Goal: Task Accomplishment & Management: Use online tool/utility

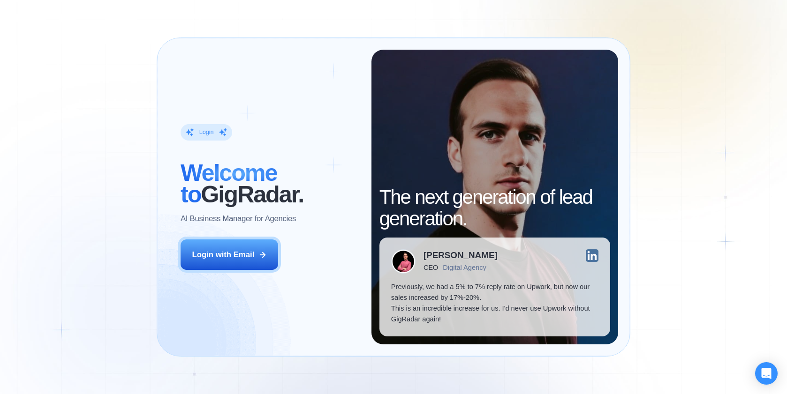
click at [212, 256] on div "Login with Email" at bounding box center [223, 255] width 62 height 11
click at [197, 132] on div "Login" at bounding box center [207, 132] width 52 height 16
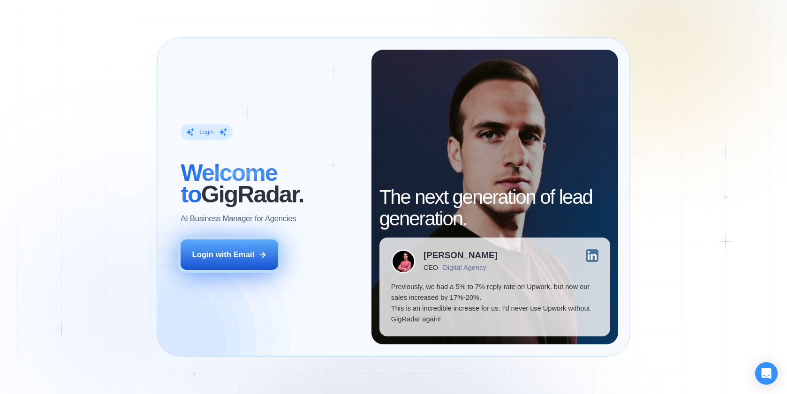
click at [238, 250] on div "Login with Email" at bounding box center [223, 255] width 62 height 11
click at [233, 259] on div "Login with Email" at bounding box center [223, 255] width 62 height 11
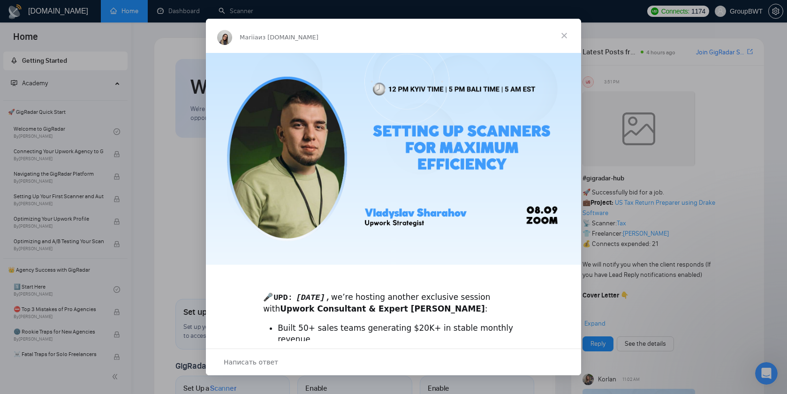
click at [567, 32] on span "Закрыть" at bounding box center [564, 36] width 34 height 34
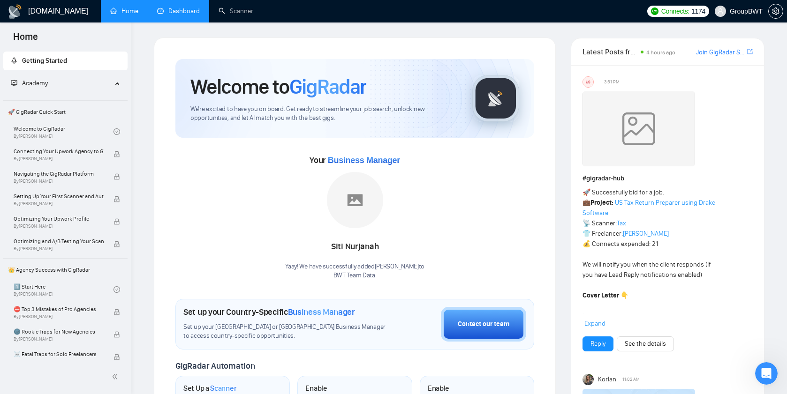
click at [179, 13] on link "Dashboard" at bounding box center [178, 11] width 43 height 8
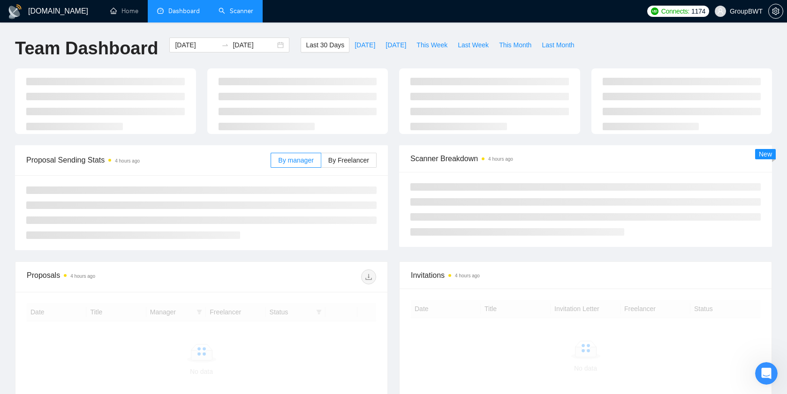
click at [222, 7] on link "Scanner" at bounding box center [236, 11] width 35 height 8
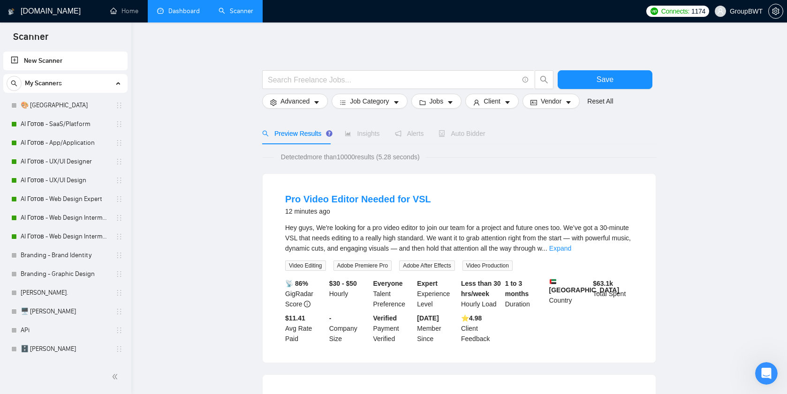
click at [35, 53] on link "New Scanner" at bounding box center [65, 61] width 109 height 19
click at [53, 63] on link "New Scanner" at bounding box center [65, 61] width 109 height 19
click at [296, 79] on input "text" at bounding box center [393, 80] width 250 height 12
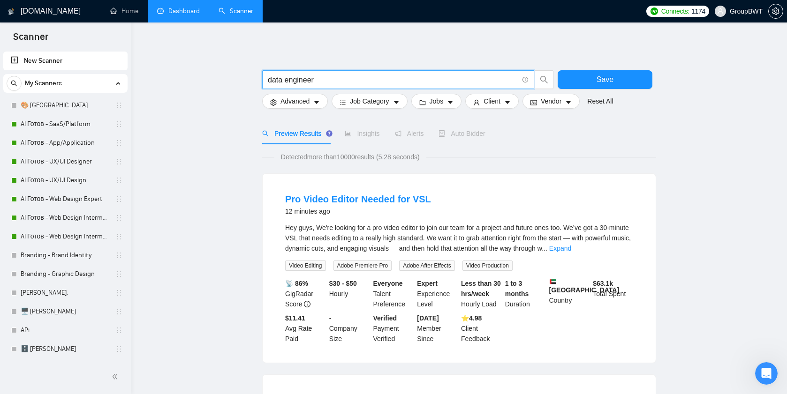
type input "data engineer"
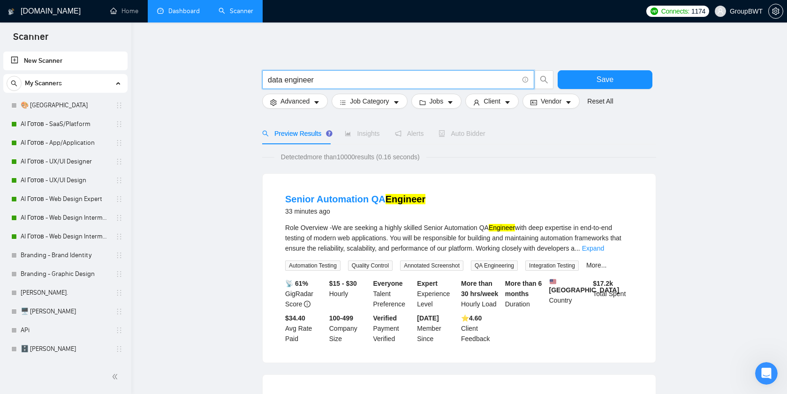
click at [461, 136] on span "Auto Bidder" at bounding box center [462, 134] width 46 height 8
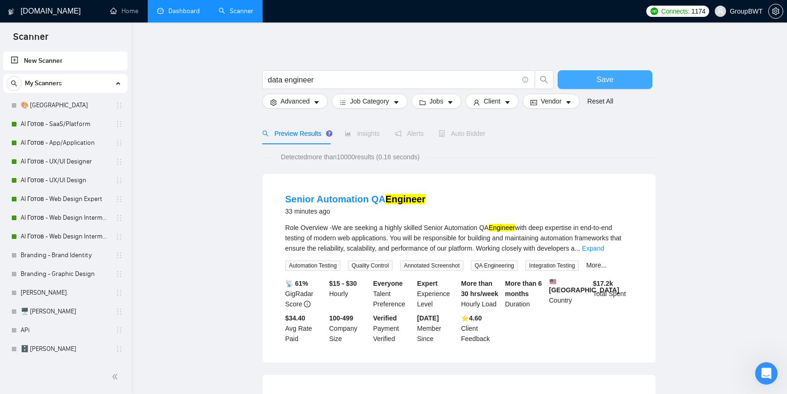
click at [609, 72] on button "Save" at bounding box center [605, 79] width 95 height 19
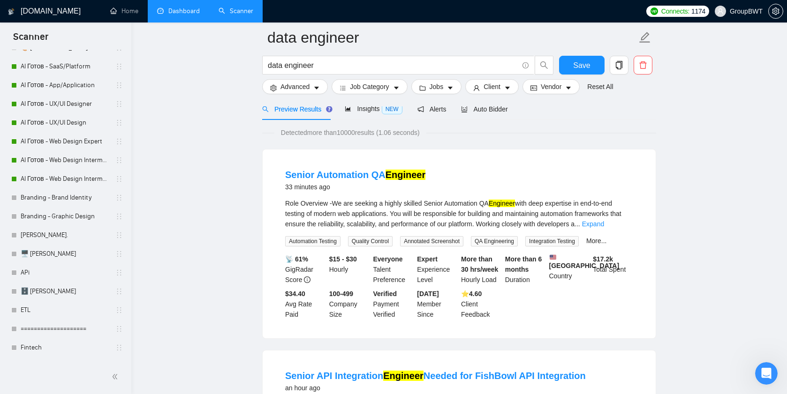
scroll to position [13, 0]
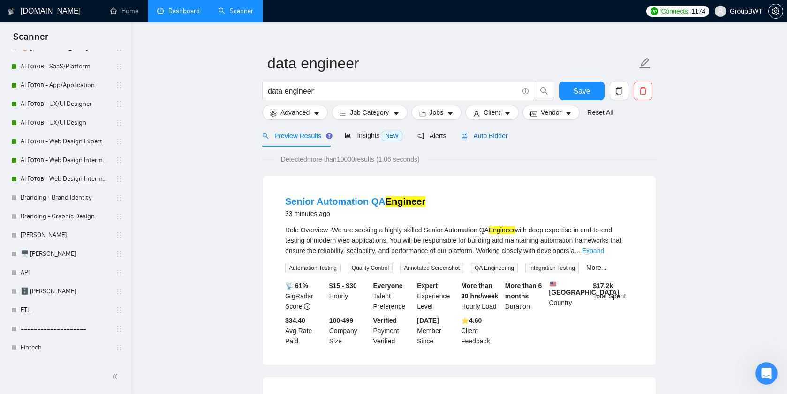
click at [481, 135] on span "Auto Bidder" at bounding box center [484, 136] width 46 height 8
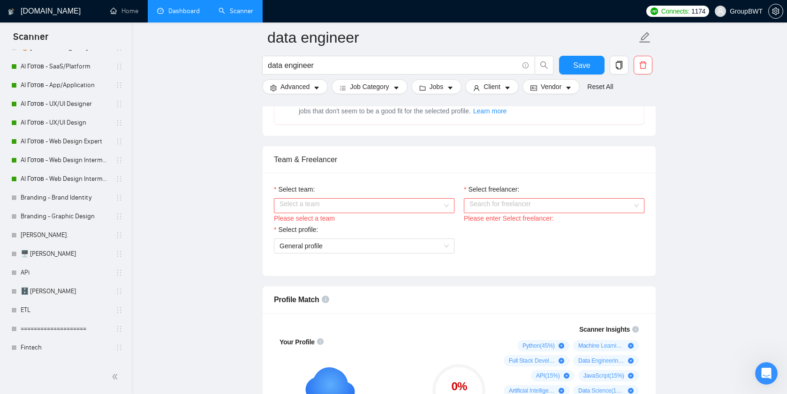
scroll to position [485, 0]
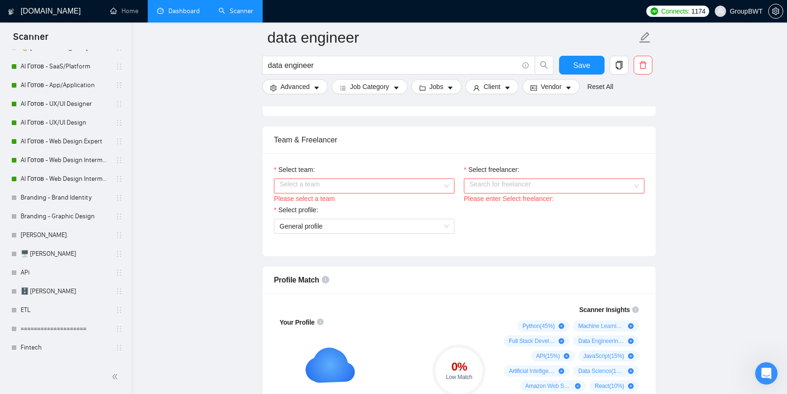
click at [361, 193] on input "Select team:" at bounding box center [361, 186] width 163 height 14
click at [352, 213] on div "BWT Team Data" at bounding box center [364, 215] width 169 height 10
click at [520, 193] on input "Select freelancer:" at bounding box center [550, 186] width 163 height 14
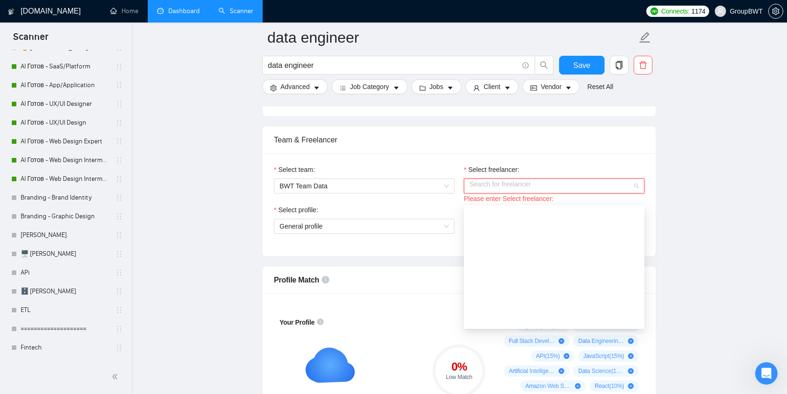
scroll to position [165, 0]
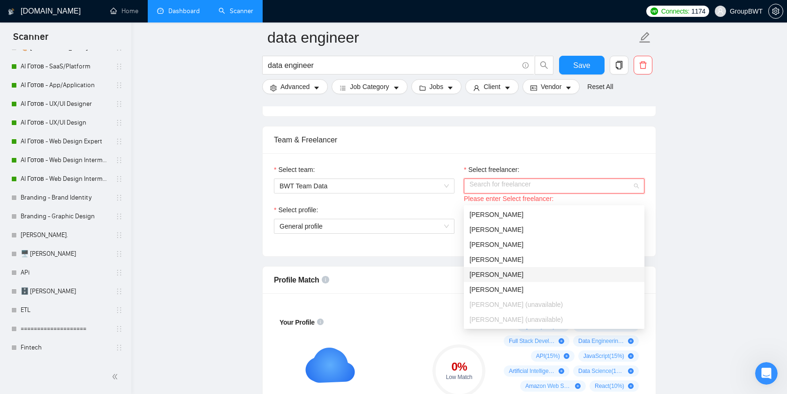
click at [494, 273] on span "[PERSON_NAME]" at bounding box center [496, 275] width 54 height 8
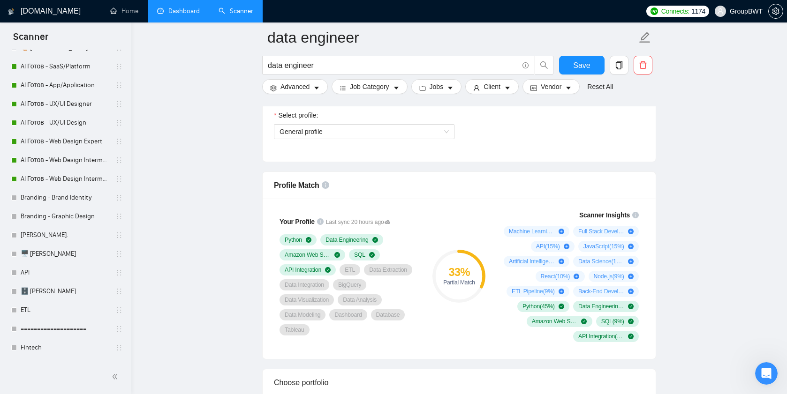
scroll to position [581, 0]
click at [300, 138] on span "General profile" at bounding box center [364, 131] width 169 height 14
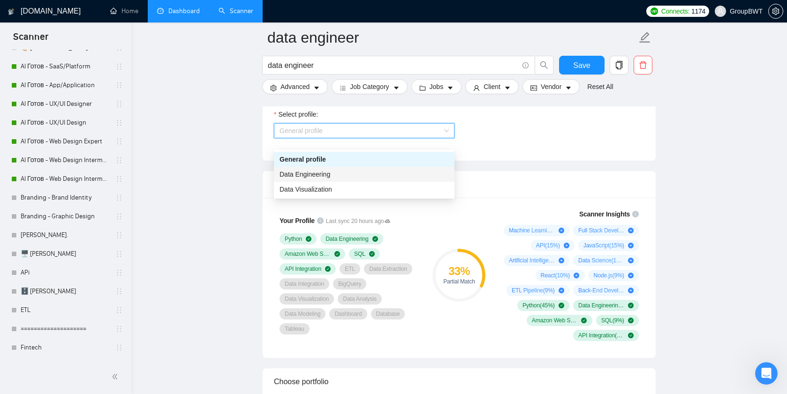
click at [304, 173] on span "Data Engineering" at bounding box center [305, 175] width 51 height 8
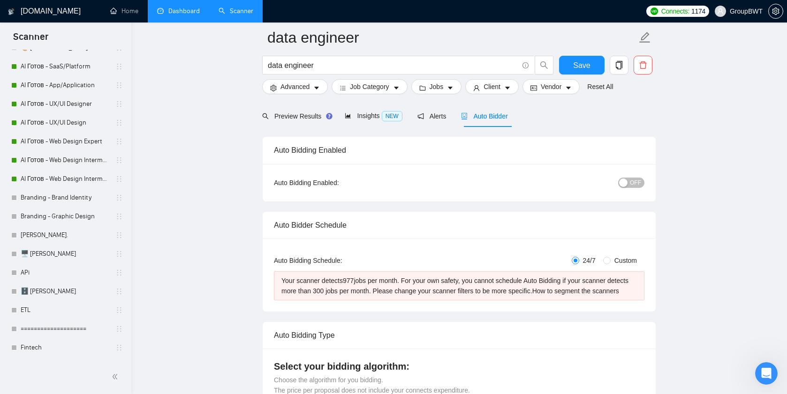
scroll to position [0, 0]
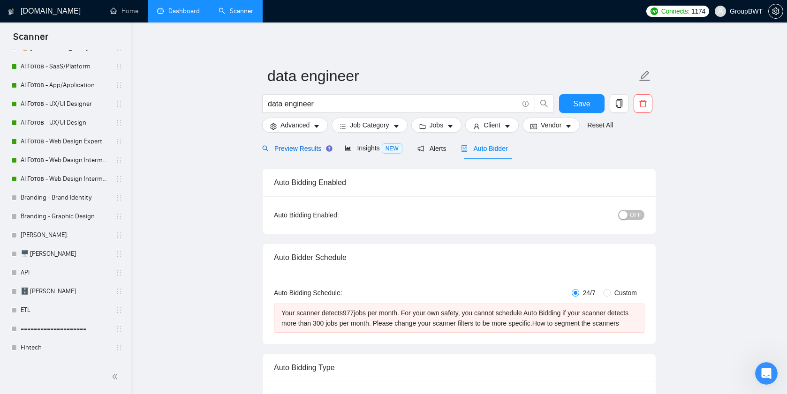
click at [285, 148] on span "Preview Results" at bounding box center [296, 149] width 68 height 8
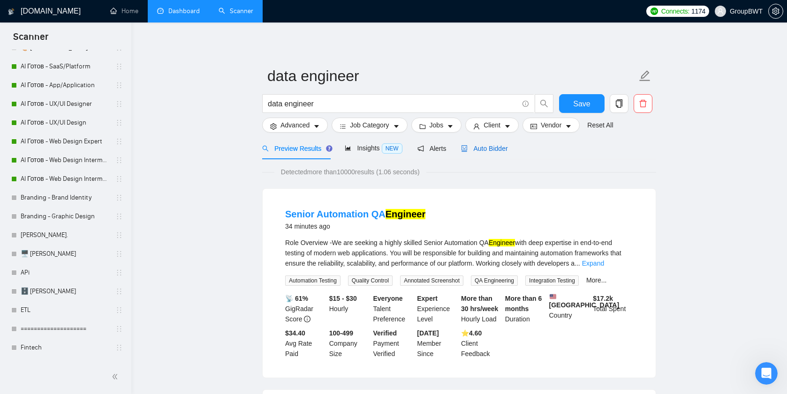
click at [492, 148] on span "Auto Bidder" at bounding box center [484, 149] width 46 height 8
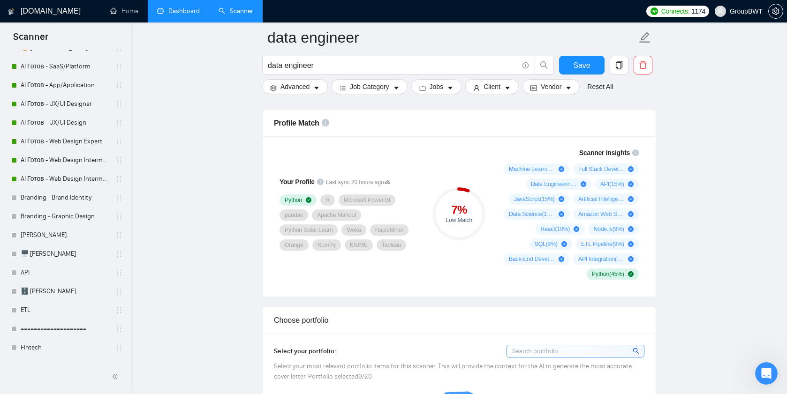
scroll to position [642, 0]
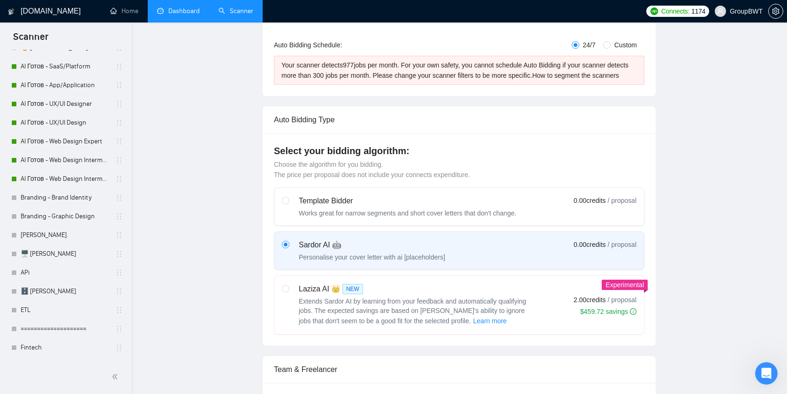
scroll to position [0, 0]
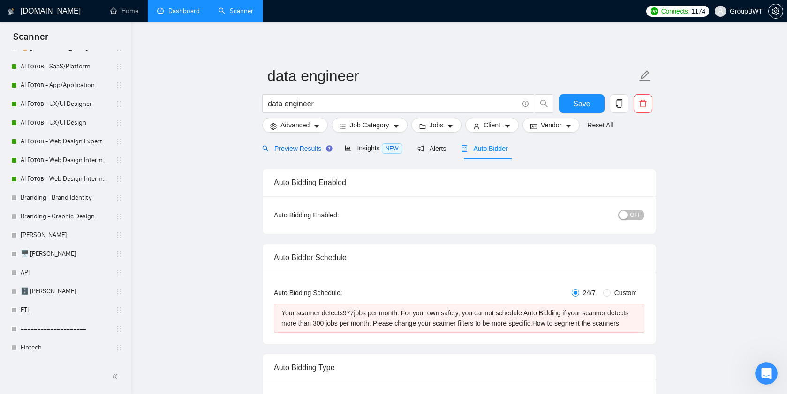
click at [291, 146] on span "Preview Results" at bounding box center [296, 149] width 68 height 8
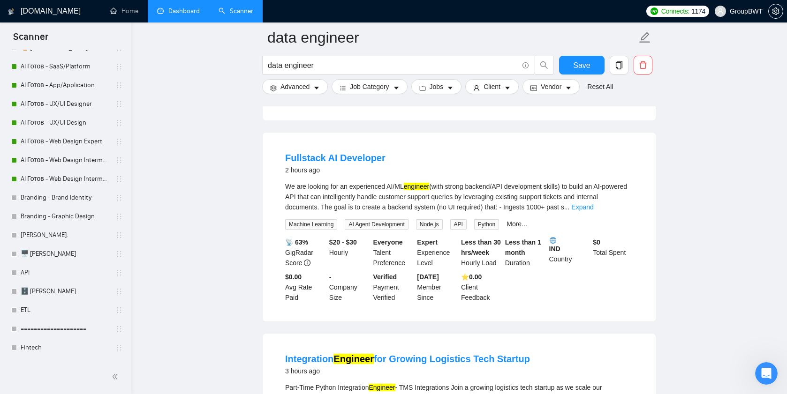
scroll to position [905, 0]
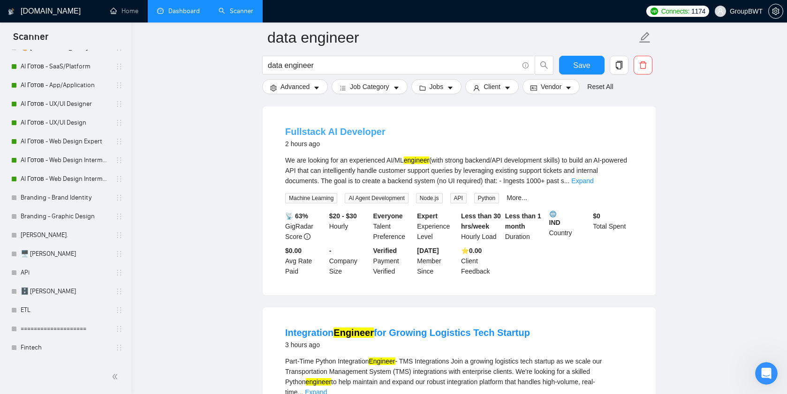
click at [349, 137] on link "Fullstack AI Developer" at bounding box center [335, 132] width 100 height 10
click at [275, 64] on input "data engineer" at bounding box center [393, 66] width 250 height 12
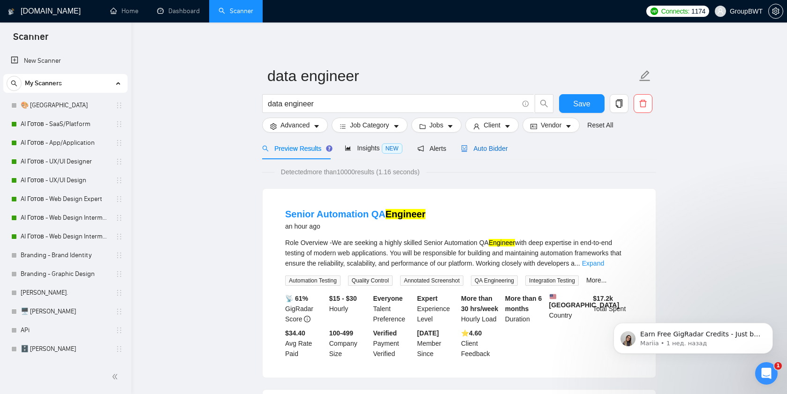
click at [485, 151] on span "Auto Bidder" at bounding box center [484, 149] width 46 height 8
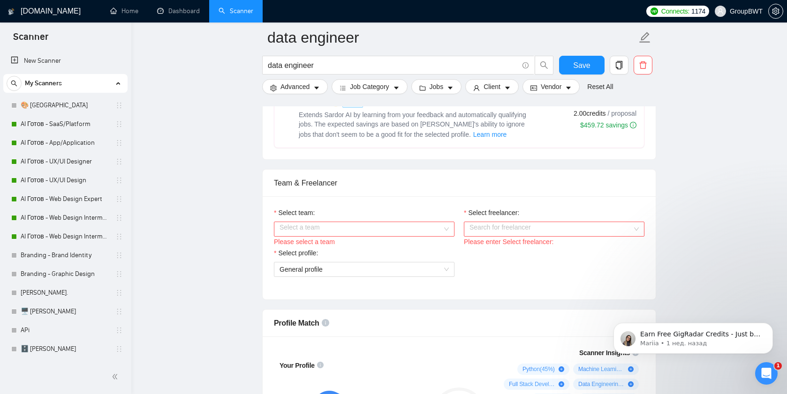
scroll to position [449, 0]
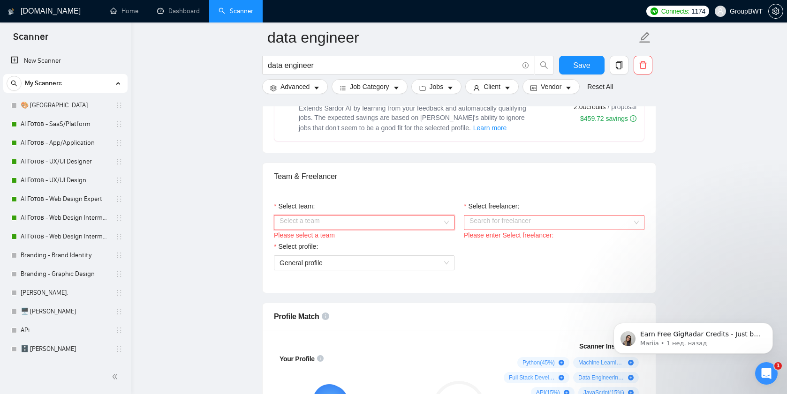
click at [326, 230] on input "Select team:" at bounding box center [361, 223] width 163 height 14
click at [320, 249] on div "BWT Team Data" at bounding box center [364, 251] width 169 height 10
click at [514, 230] on input "Select freelancer:" at bounding box center [550, 223] width 163 height 14
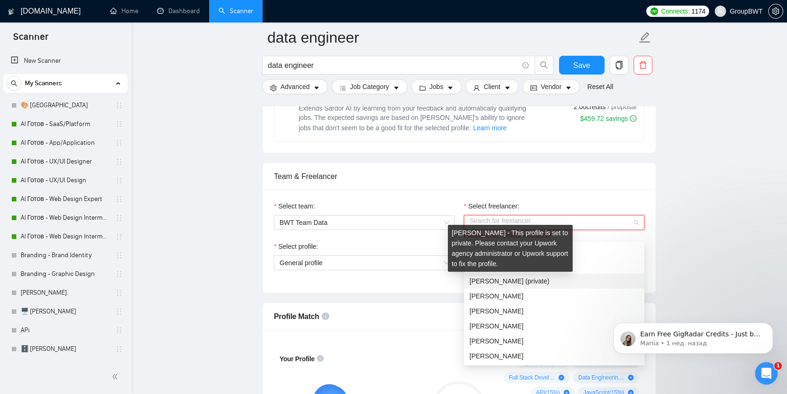
scroll to position [165, 0]
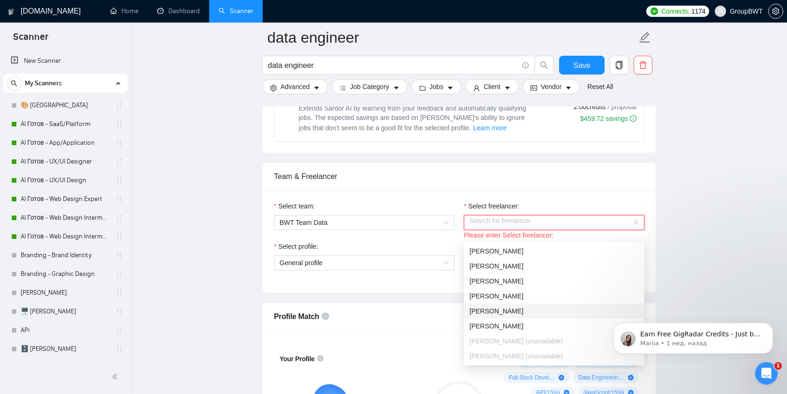
click at [489, 311] on span "[PERSON_NAME]" at bounding box center [496, 312] width 54 height 8
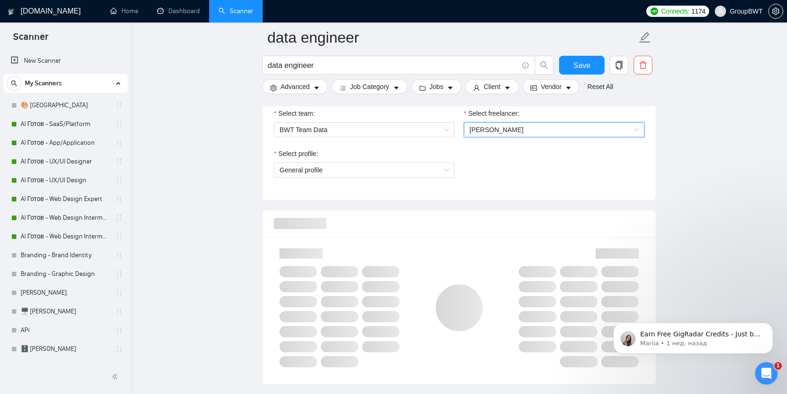
scroll to position [543, 0]
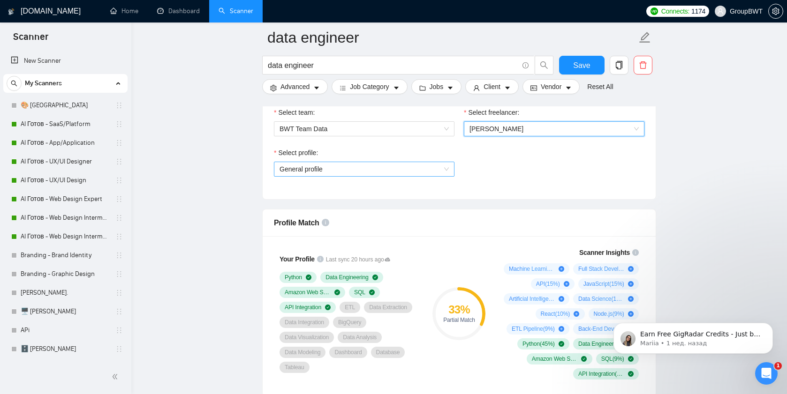
click at [320, 176] on span "General profile" at bounding box center [364, 169] width 169 height 14
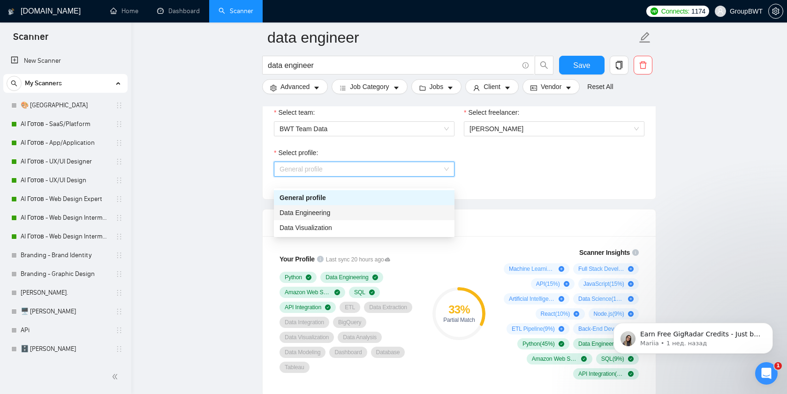
click at [309, 216] on span "Data Engineering" at bounding box center [305, 213] width 51 height 8
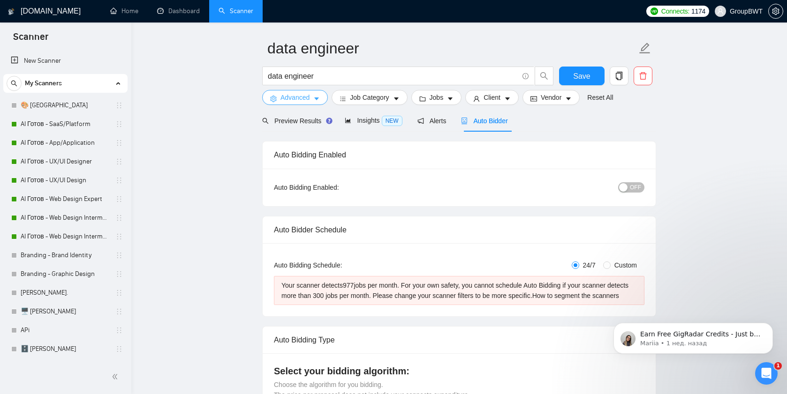
scroll to position [7, 0]
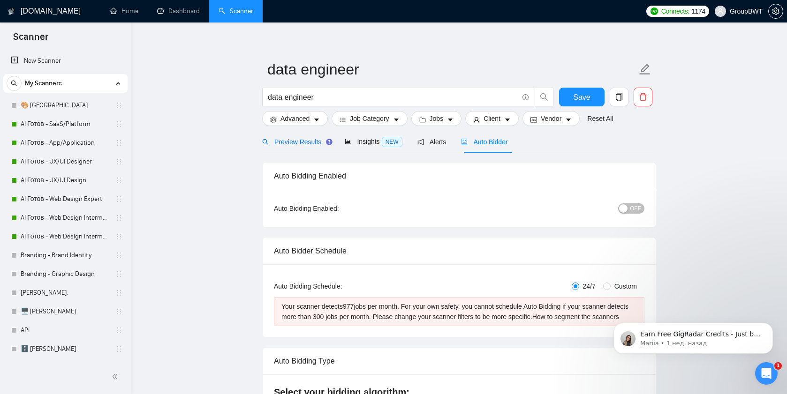
click at [286, 144] on span "Preview Results" at bounding box center [296, 142] width 68 height 8
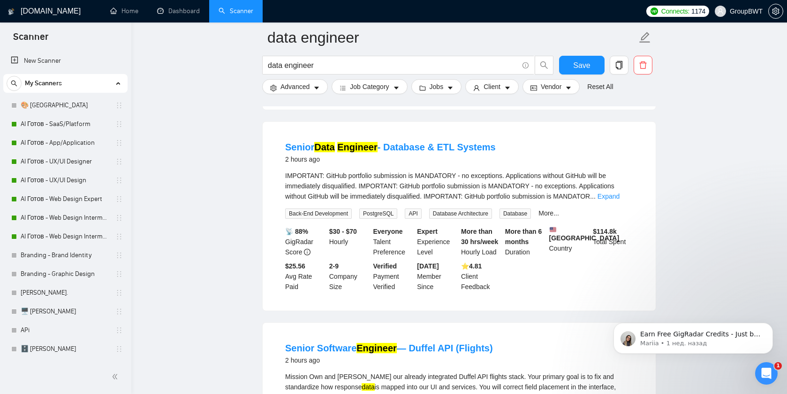
scroll to position [476, 0]
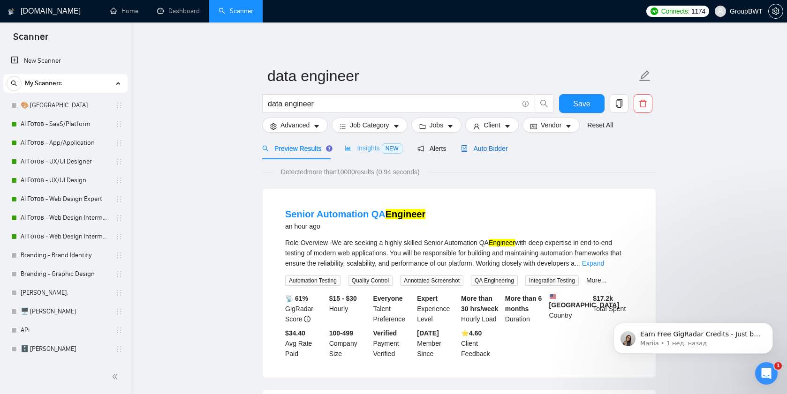
click at [497, 147] on span "Auto Bidder" at bounding box center [484, 149] width 46 height 8
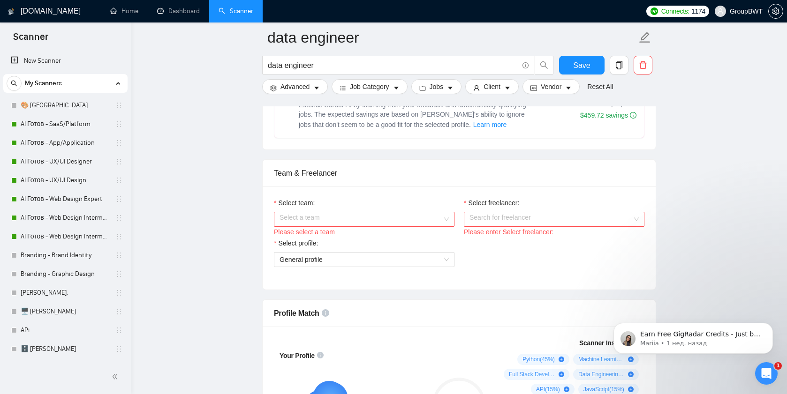
scroll to position [461, 0]
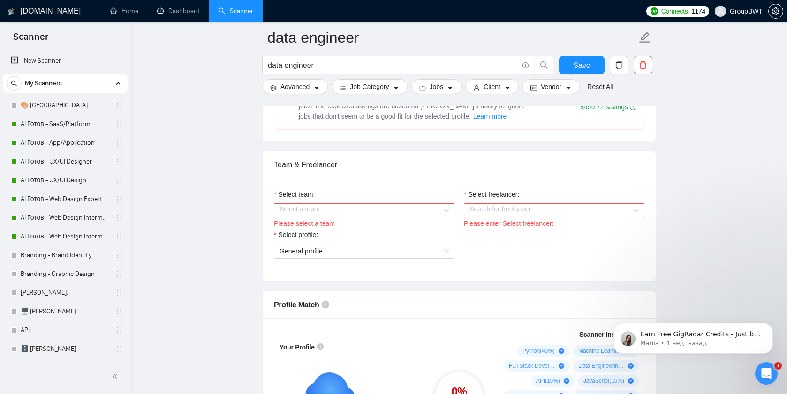
click at [312, 218] on input "Select team:" at bounding box center [361, 211] width 163 height 14
click at [308, 239] on div "BWT Team Data" at bounding box center [364, 240] width 169 height 10
click at [543, 204] on div "Select freelancer:" at bounding box center [554, 196] width 181 height 14
click at [522, 216] on input "Select freelancer:" at bounding box center [550, 211] width 163 height 14
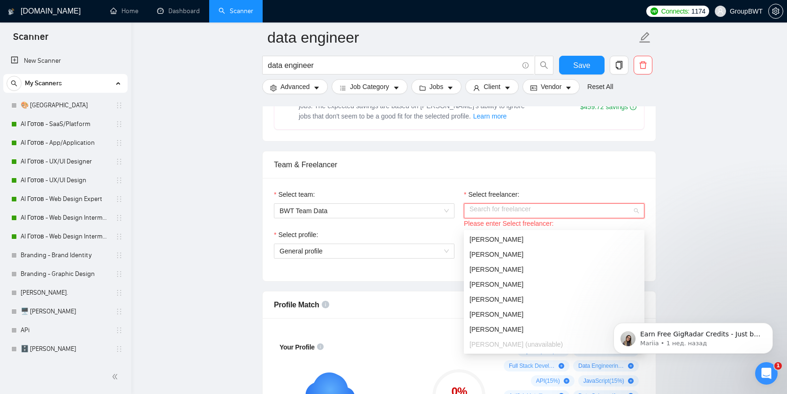
scroll to position [165, 0]
click at [485, 298] on span "[PERSON_NAME]" at bounding box center [496, 300] width 54 height 8
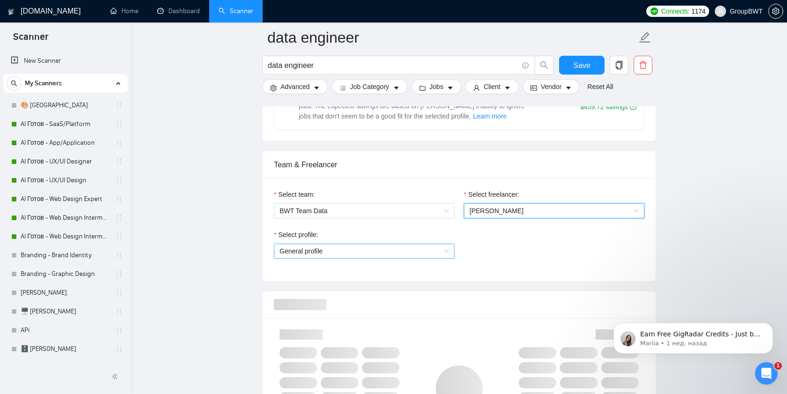
click at [379, 257] on span "General profile" at bounding box center [364, 251] width 169 height 14
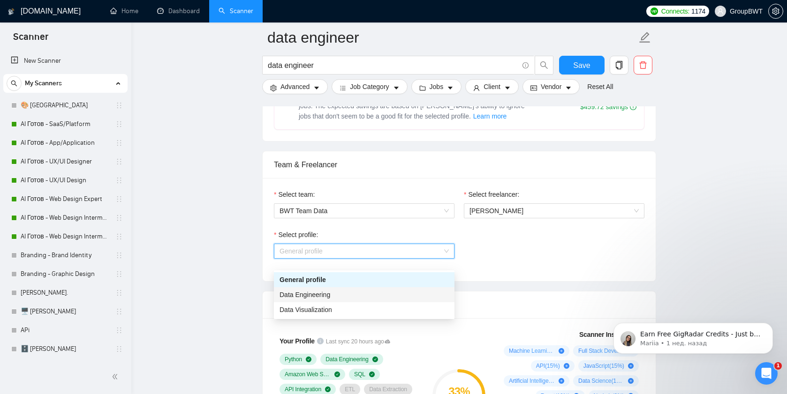
click at [338, 294] on div "Data Engineering" at bounding box center [364, 295] width 169 height 10
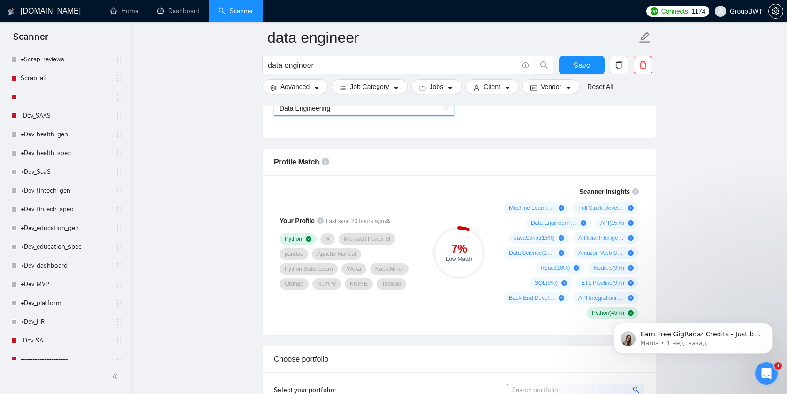
scroll to position [1143, 0]
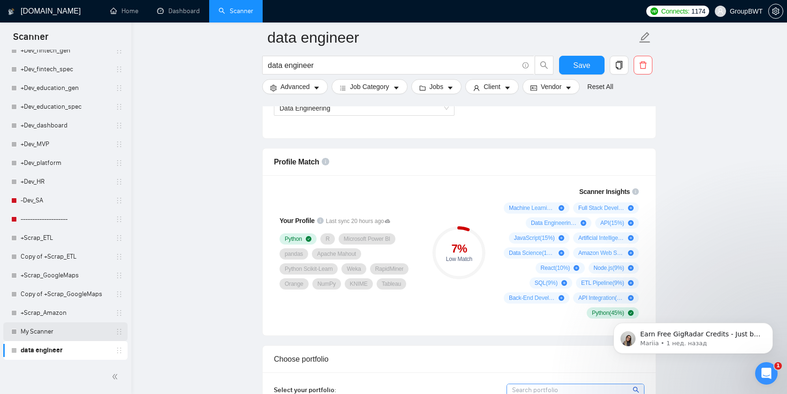
click at [34, 325] on link "My Scanner" at bounding box center [65, 332] width 89 height 19
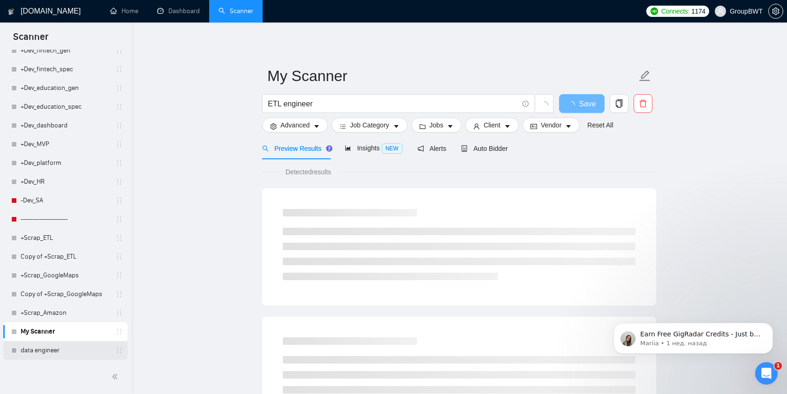
click at [30, 349] on link "data engineer" at bounding box center [65, 350] width 89 height 19
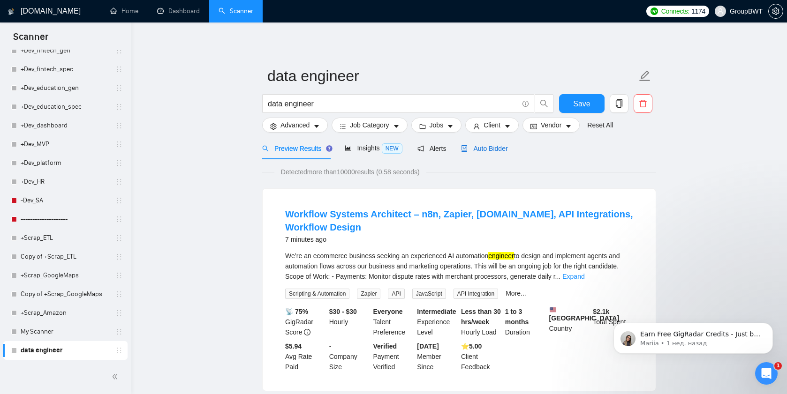
drag, startPoint x: 499, startPoint y: 148, endPoint x: 490, endPoint y: 148, distance: 8.9
click at [499, 148] on span "Auto Bidder" at bounding box center [484, 149] width 46 height 8
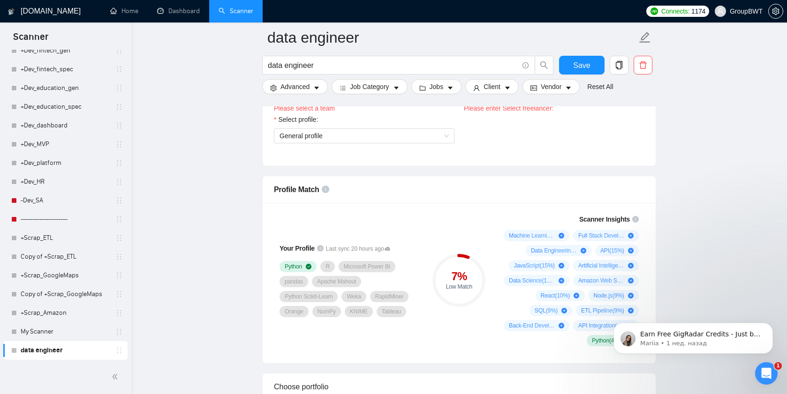
scroll to position [520, 0]
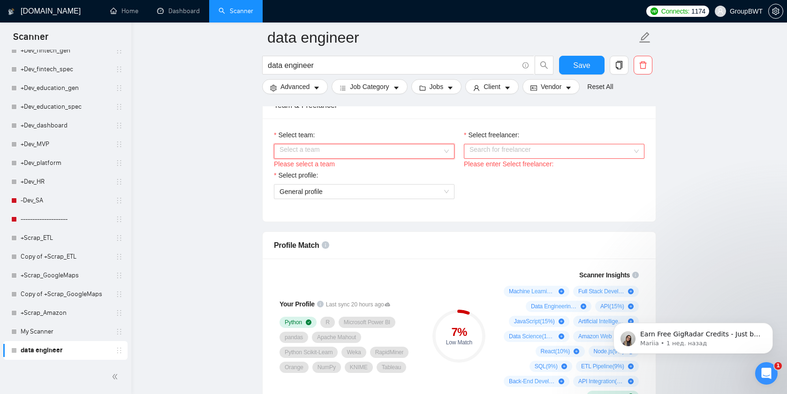
click at [332, 159] on input "Select team:" at bounding box center [361, 151] width 163 height 14
click at [325, 182] on div "BWT Team Data" at bounding box center [364, 180] width 169 height 10
click at [514, 159] on input "Select freelancer:" at bounding box center [550, 151] width 163 height 14
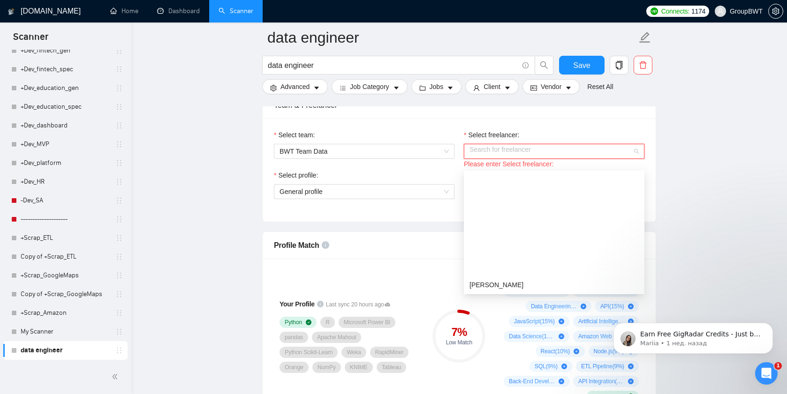
scroll to position [165, 0]
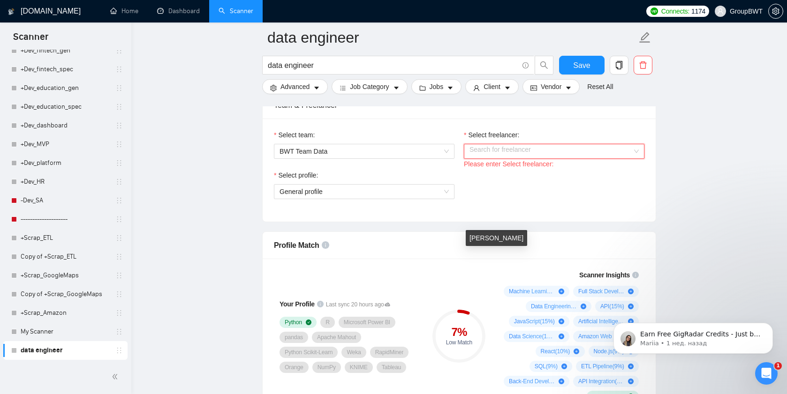
click at [485, 240] on div "[PERSON_NAME]" at bounding box center [496, 238] width 61 height 16
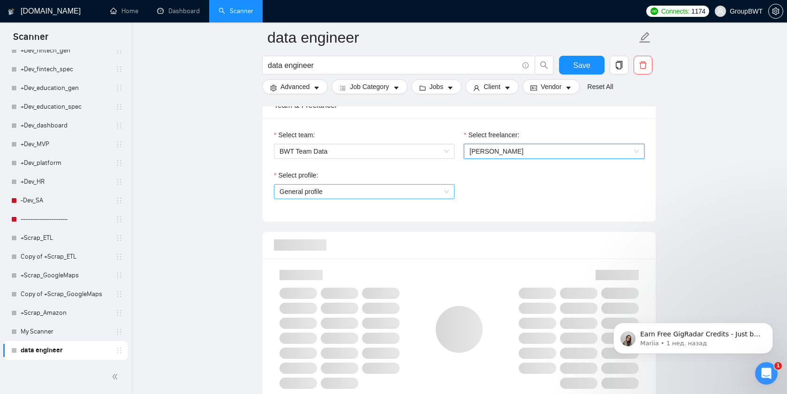
click at [366, 199] on span "General profile" at bounding box center [364, 192] width 169 height 14
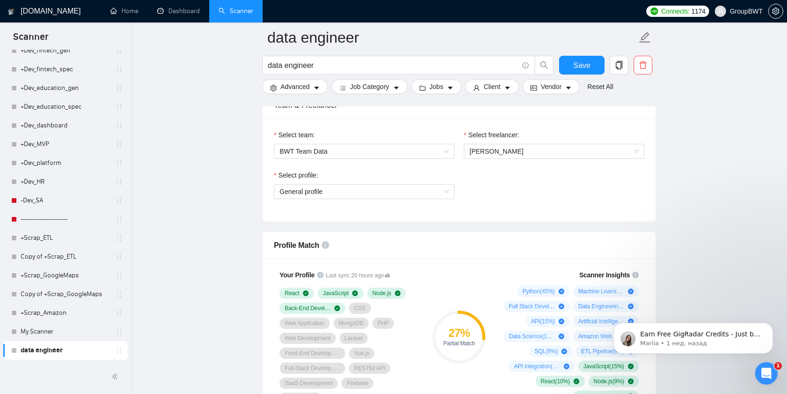
click at [517, 144] on div "Select freelancer:" at bounding box center [554, 137] width 181 height 14
click at [506, 155] on span "[PERSON_NAME]" at bounding box center [496, 152] width 54 height 8
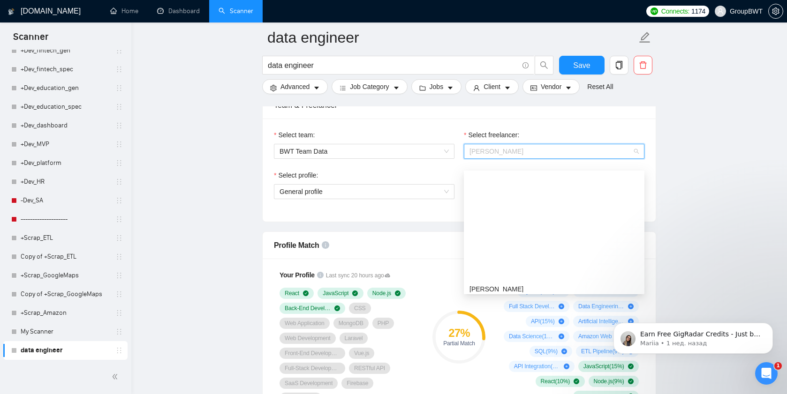
scroll to position [180, 0]
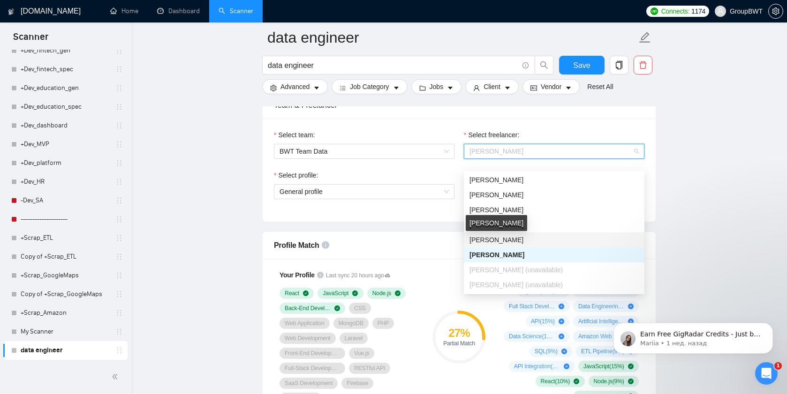
click at [487, 236] on span "[PERSON_NAME]" at bounding box center [496, 240] width 54 height 8
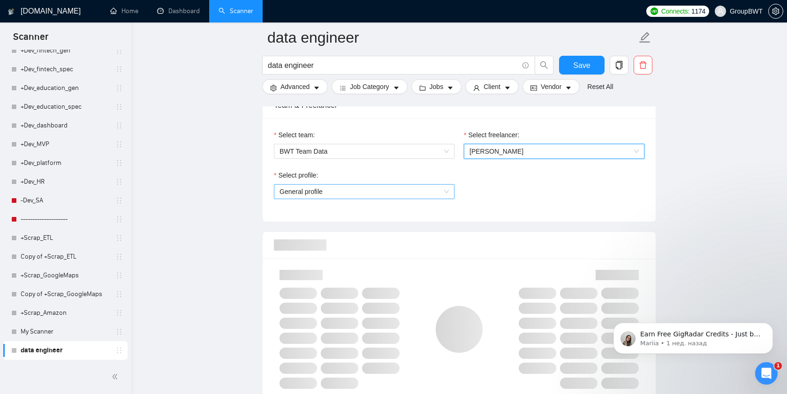
click at [304, 196] on span "General profile" at bounding box center [364, 192] width 169 height 14
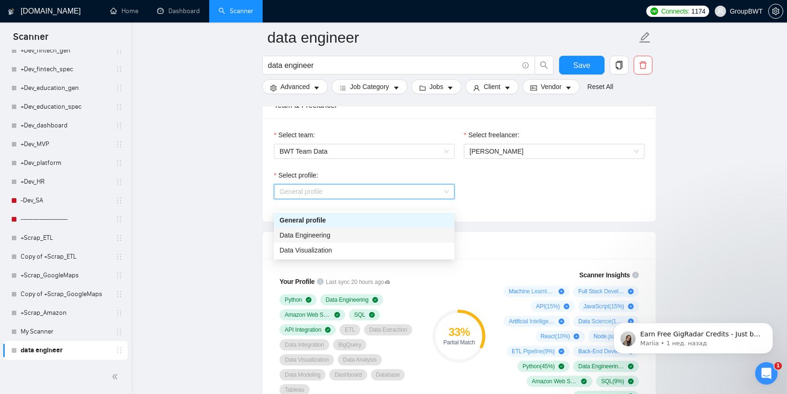
click at [310, 236] on span "Data Engineering" at bounding box center [305, 236] width 51 height 8
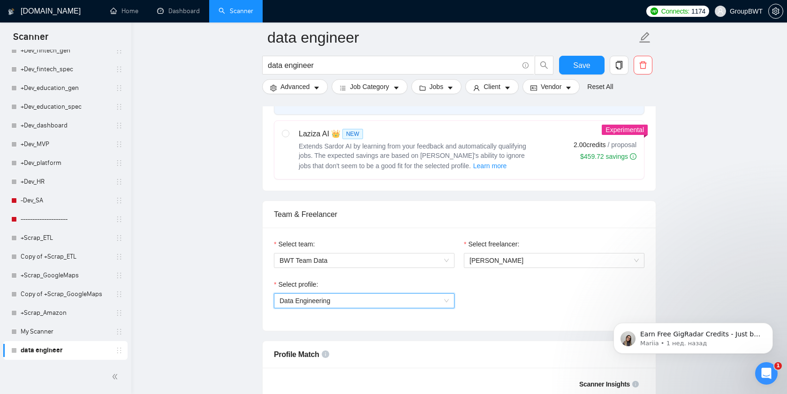
scroll to position [406, 0]
